Goal: Task Accomplishment & Management: Use online tool/utility

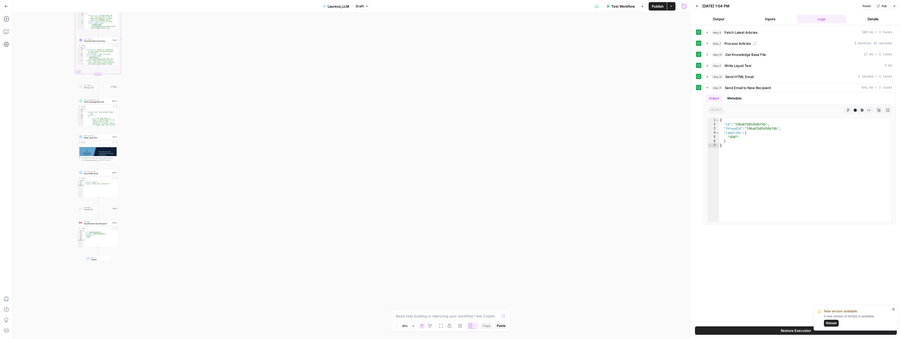
click at [229, 147] on div "Workflow Set Inputs Inputs Read from Grid Fetch Latest Articles Step 6 Output E…" at bounding box center [352, 176] width 678 height 326
click at [398, 54] on div "Workflow Set Inputs Inputs Read from Grid Fetch Latest Articles Step 6 Output E…" at bounding box center [352, 176] width 678 height 326
click at [398, 7] on span "Test Workflow" at bounding box center [624, 6] width 24 height 5
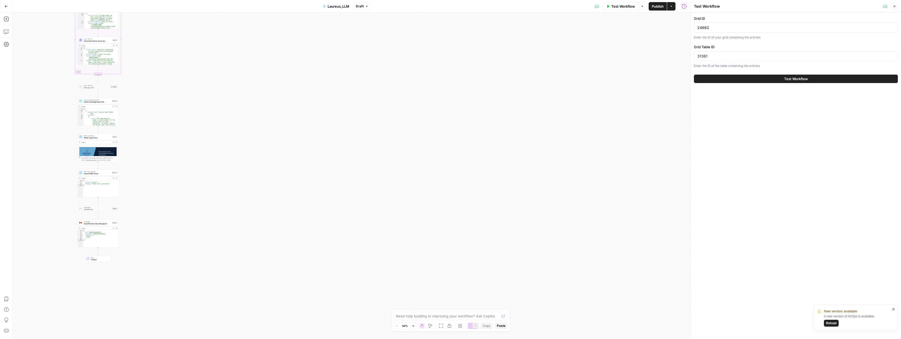
click at [398, 80] on button "Test Workflow" at bounding box center [796, 79] width 204 height 8
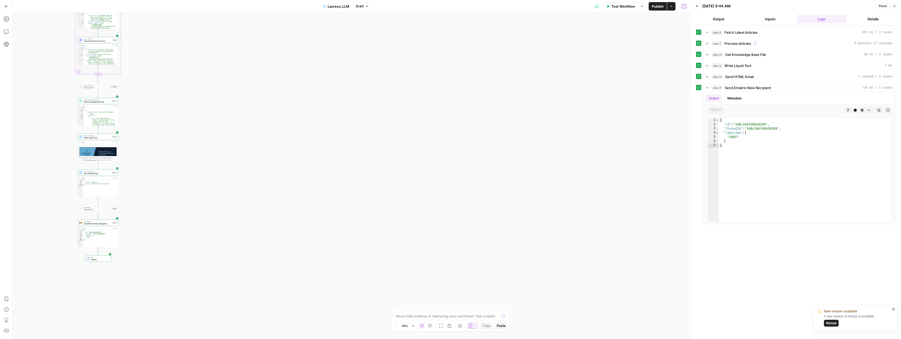
click at [335, 5] on span "Laureus_LLM" at bounding box center [339, 6] width 22 height 5
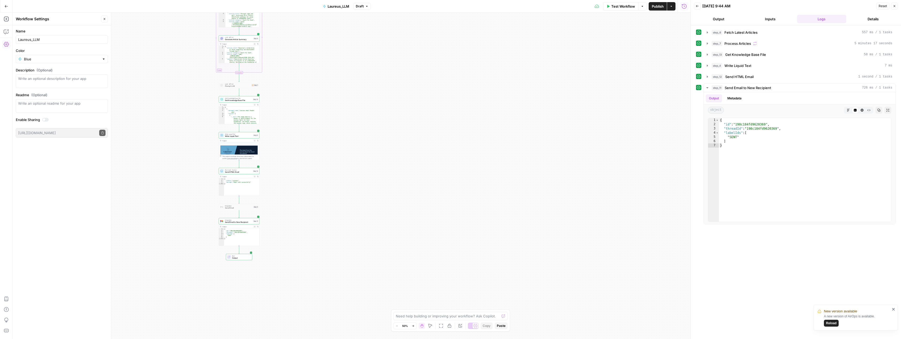
drag, startPoint x: 176, startPoint y: 91, endPoint x: 281, endPoint y: 89, distance: 105.3
click at [281, 89] on div "Workflow Set Inputs Inputs Read from Grid Fetch Latest Articles Step 6 Output E…" at bounding box center [352, 176] width 678 height 326
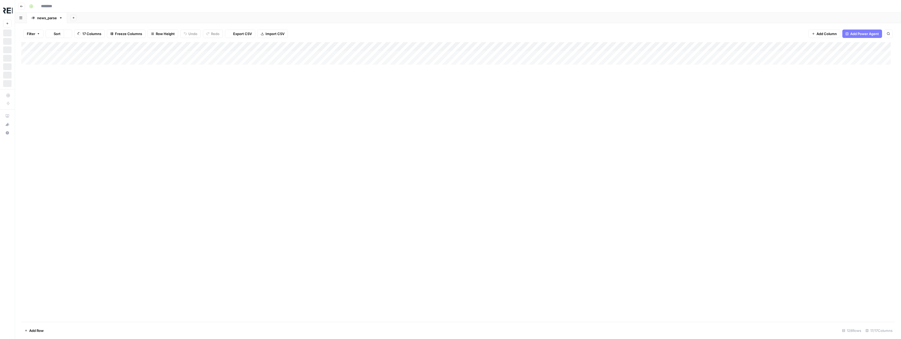
type input "**********"
